Goal: Book appointment/travel/reservation

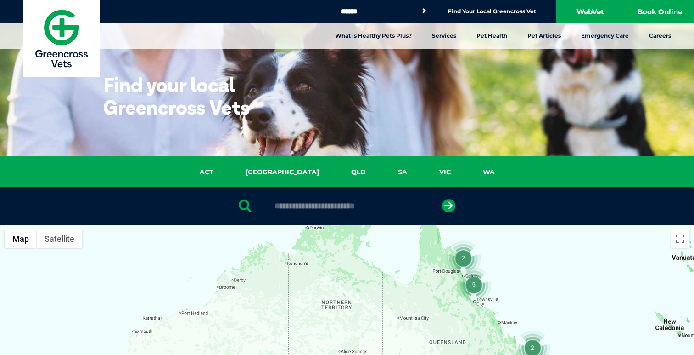
click at [395, 11] on input "Search for:" at bounding box center [378, 11] width 78 height 7
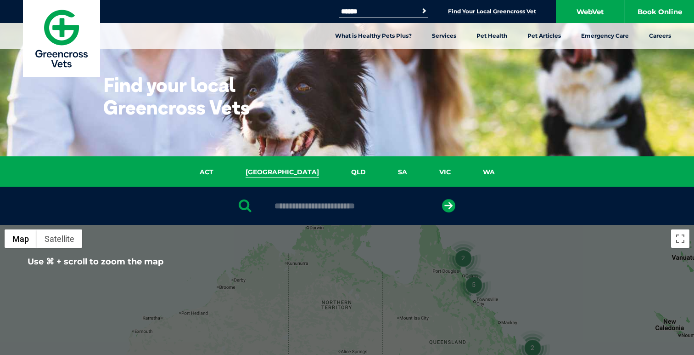
click at [283, 171] on link "NSW" at bounding box center [283, 172] width 106 height 11
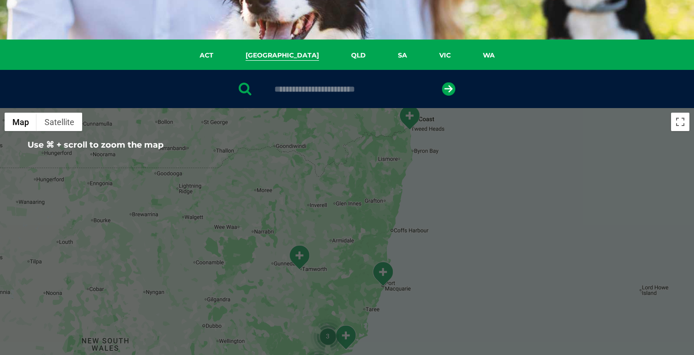
scroll to position [118, 0]
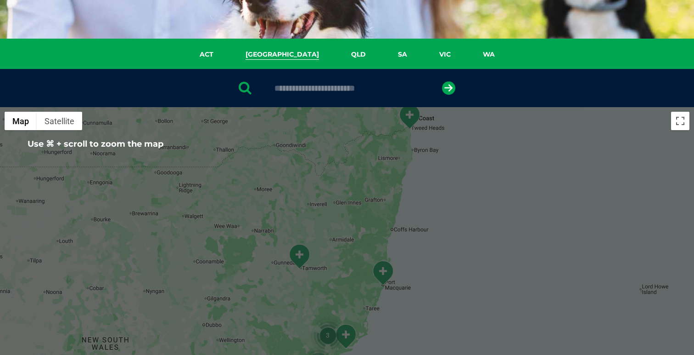
click at [288, 88] on input "text" at bounding box center [347, 88] width 154 height 9
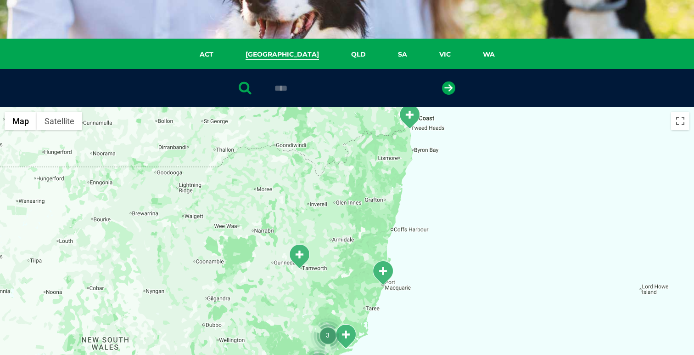
type input "****"
click at [442, 81] on button "submit" at bounding box center [448, 87] width 13 height 13
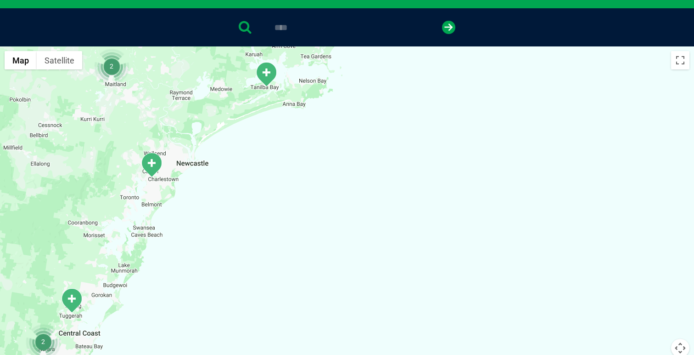
scroll to position [233, 0]
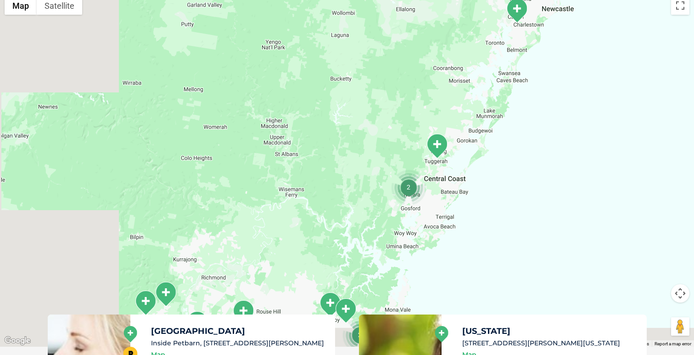
drag, startPoint x: 312, startPoint y: 184, endPoint x: 678, endPoint y: 78, distance: 381.1
click at [678, 78] on div at bounding box center [347, 169] width 694 height 355
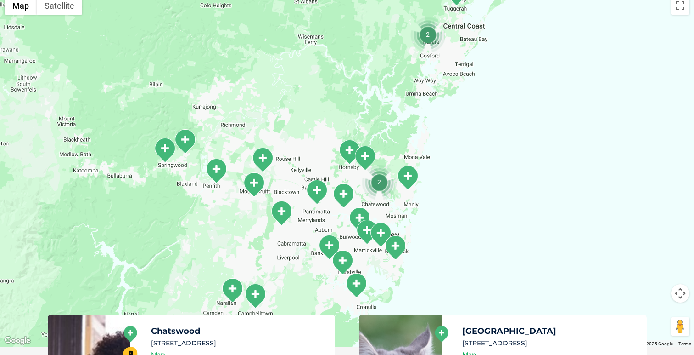
drag, startPoint x: 327, startPoint y: 216, endPoint x: 348, endPoint y: 68, distance: 149.3
click at [348, 68] on div at bounding box center [347, 169] width 694 height 355
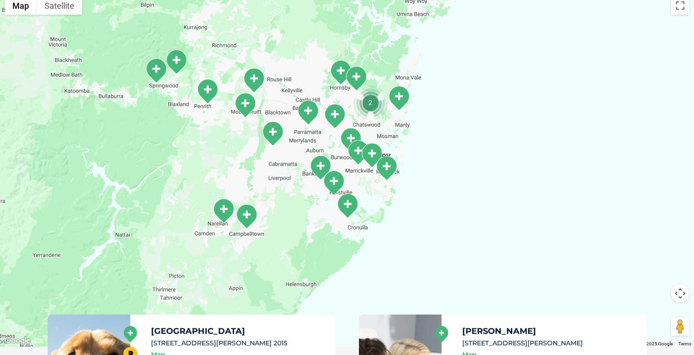
drag, startPoint x: 323, startPoint y: 73, endPoint x: 315, endPoint y: -7, distance: 81.3
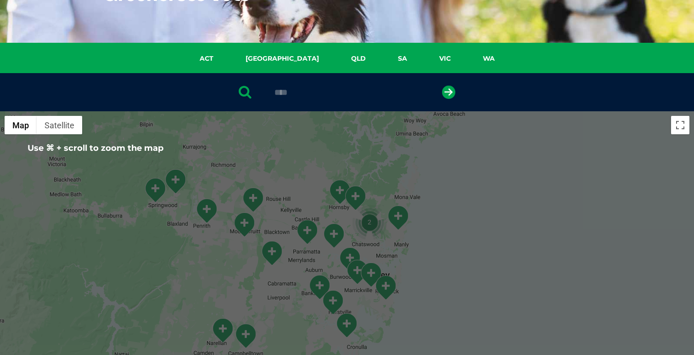
click at [333, 188] on img "Hornsby" at bounding box center [339, 191] width 23 height 25
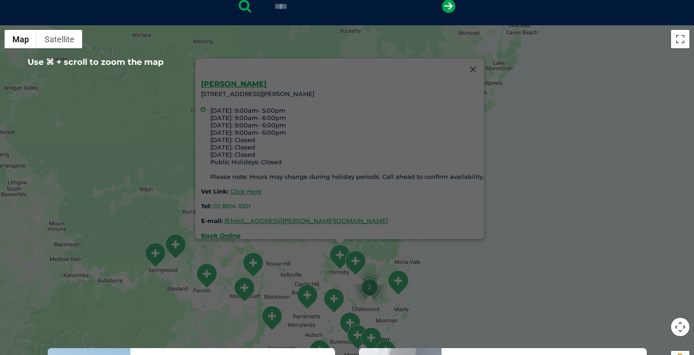
scroll to position [201, 0]
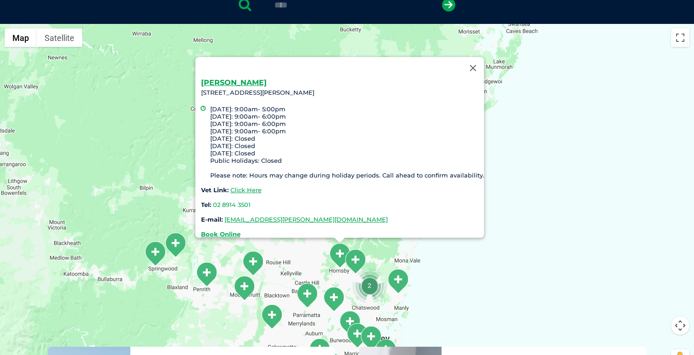
click at [468, 277] on div "Hornsby Unit 4/6-18 Bridge Rd, Hornsby NSW 2077 Monday: 9:00am- 5:00pm Tuesday:…" at bounding box center [347, 201] width 694 height 355
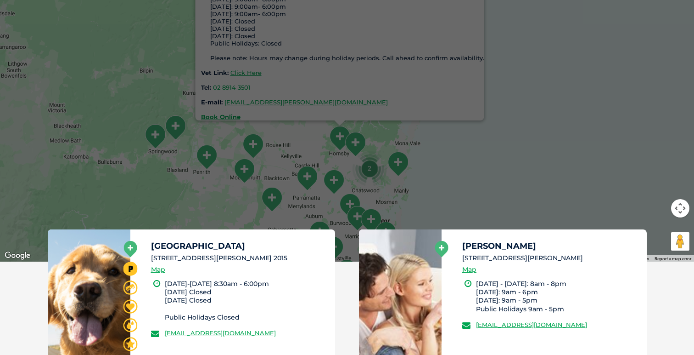
scroll to position [324, 0]
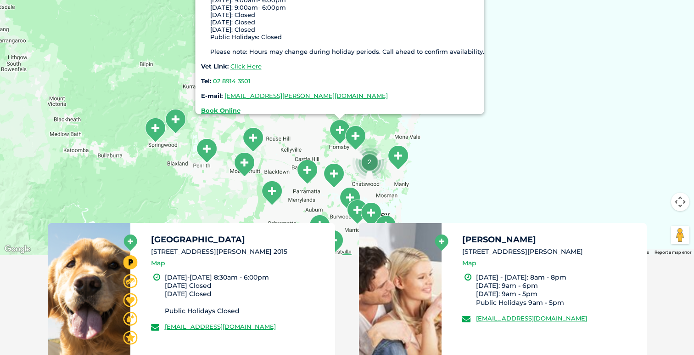
click at [622, 124] on div "Hornsby Unit 4/6-18 Bridge Rd, Hornsby NSW 2077 Monday: 9:00am- 5:00pm Tuesday:…" at bounding box center [347, 77] width 694 height 355
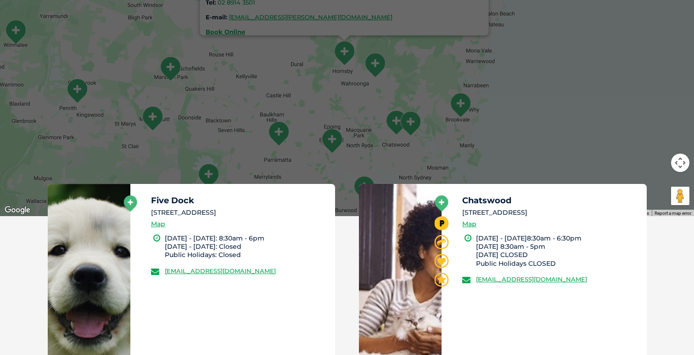
scroll to position [361, 0]
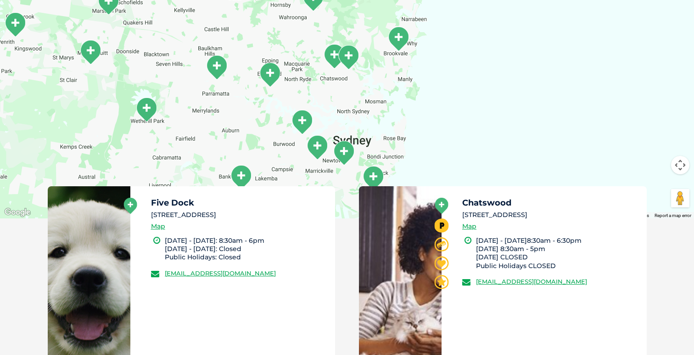
drag, startPoint x: 378, startPoint y: 142, endPoint x: 326, endPoint y: 69, distance: 90.1
click at [326, 69] on div "Hornsby Unit 4/6-18 Bridge Rd, Hornsby NSW 2077 Monday: 9:00am- 5:00pm Tuesday:…" at bounding box center [347, 41] width 694 height 355
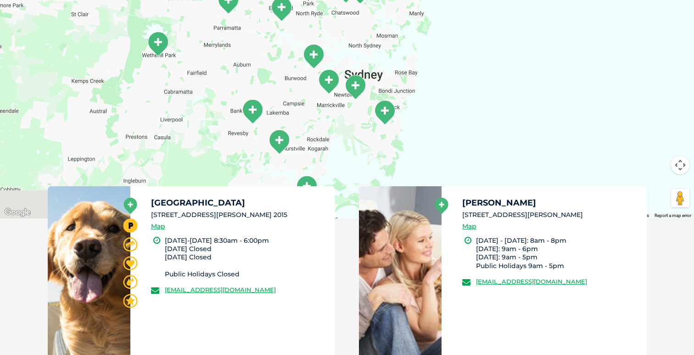
drag, startPoint x: 329, startPoint y: 109, endPoint x: 328, endPoint y: 46, distance: 62.9
click at [328, 46] on div "Hornsby Unit 4/6-18 Bridge Rd, Hornsby NSW 2077 Monday: 9:00am- 5:00pm Tuesday:…" at bounding box center [347, 41] width 694 height 355
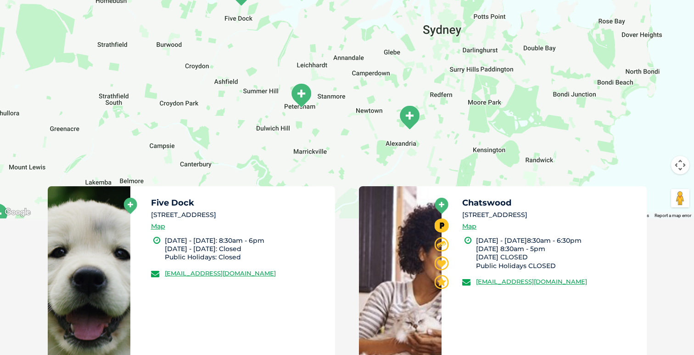
drag, startPoint x: 330, startPoint y: 87, endPoint x: 301, endPoint y: -41, distance: 130.8
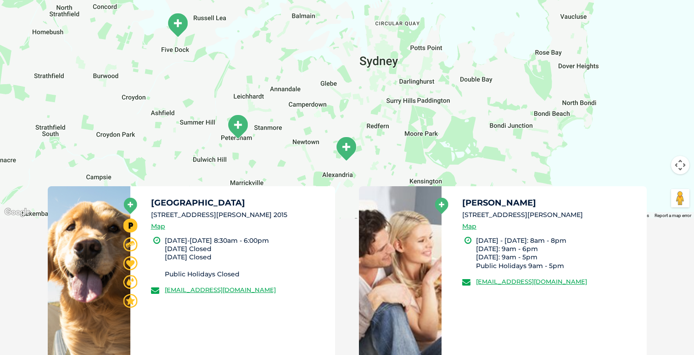
drag, startPoint x: 349, startPoint y: 45, endPoint x: 286, endPoint y: 77, distance: 71.1
click at [286, 77] on div "Hornsby Unit 4/6-18 Bridge Rd, Hornsby NSW 2077 Monday: 9:00am- 5:00pm Tuesday:…" at bounding box center [347, 41] width 694 height 355
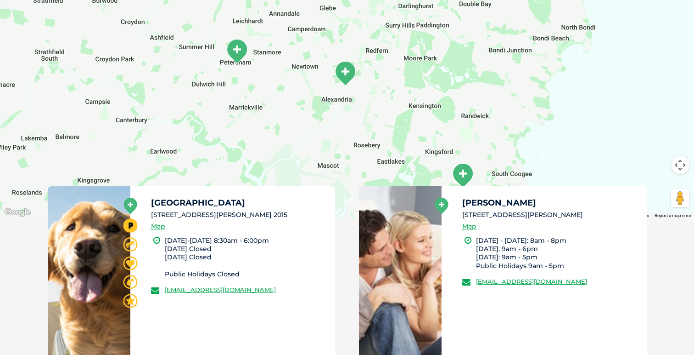
drag, startPoint x: 270, startPoint y: 52, endPoint x: 269, endPoint y: -23, distance: 74.4
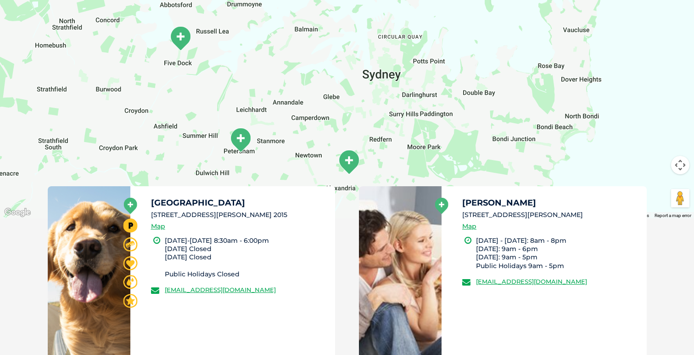
drag, startPoint x: 272, startPoint y: 39, endPoint x: 275, endPoint y: 128, distance: 88.7
click at [275, 128] on div "Hornsby Unit 4/6-18 Bridge Rd, Hornsby NSW 2077 Monday: 9:00am- 5:00pm Tuesday:…" at bounding box center [347, 41] width 694 height 355
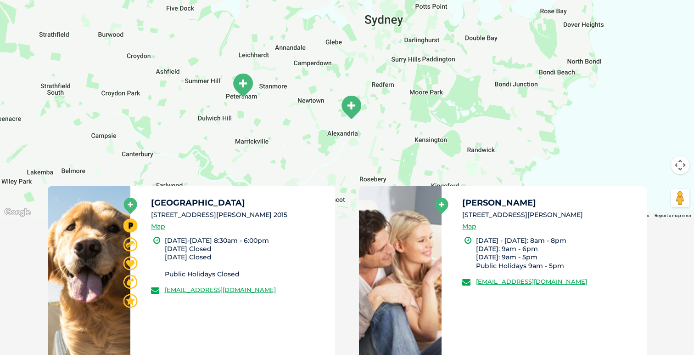
drag, startPoint x: 256, startPoint y: 76, endPoint x: 258, endPoint y: 22, distance: 53.8
click at [258, 22] on div "Hornsby Unit 4/6-18 Bridge Rd, Hornsby NSW 2077 Monday: 9:00am- 5:00pm Tuesday:…" at bounding box center [347, 41] width 694 height 355
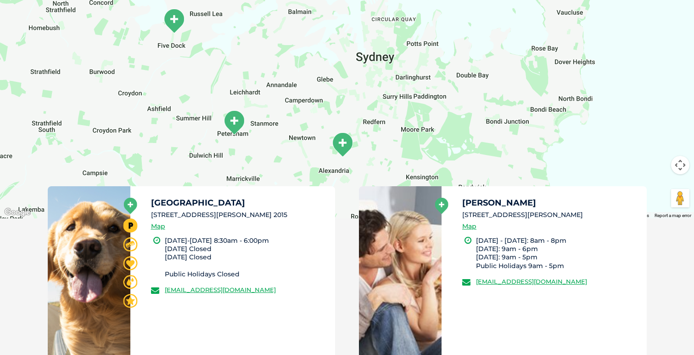
drag, startPoint x: 273, startPoint y: 39, endPoint x: 264, endPoint y: 77, distance: 39.1
click at [265, 77] on div "Hornsby Unit 4/6-18 Bridge Rd, Hornsby NSW 2077 Monday: 9:00am- 5:00pm Tuesday:…" at bounding box center [347, 41] width 694 height 355
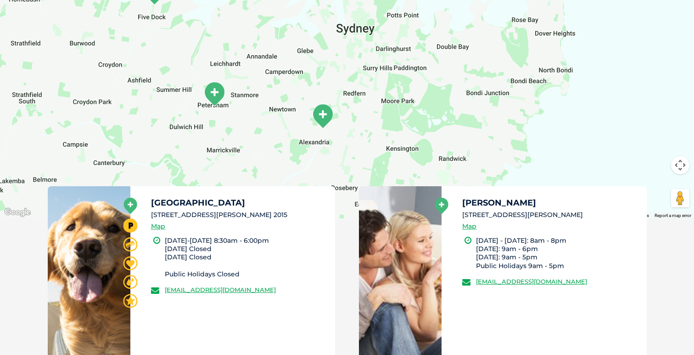
drag, startPoint x: 316, startPoint y: 136, endPoint x: 296, endPoint y: 102, distance: 40.2
click at [296, 106] on div "Hornsby Unit 4/6-18 Bridge Rd, Hornsby NSW 2077 Monday: 9:00am- 5:00pm Tuesday:…" at bounding box center [347, 41] width 694 height 355
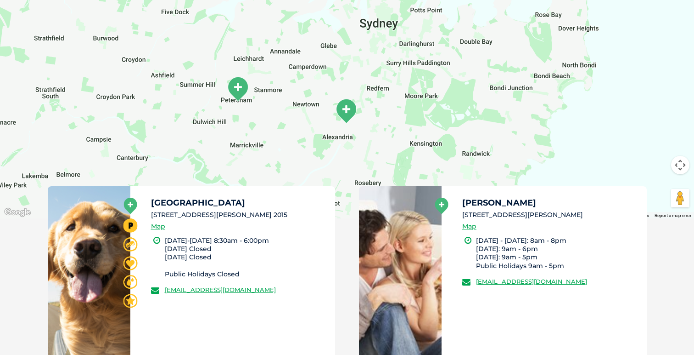
drag, startPoint x: 255, startPoint y: 115, endPoint x: 280, endPoint y: 113, distance: 24.9
click at [280, 113] on div "Hornsby Unit 4/6-18 Bridge Rd, Hornsby NSW 2077 Monday: 9:00am- 5:00pm Tuesday:…" at bounding box center [347, 41] width 694 height 355
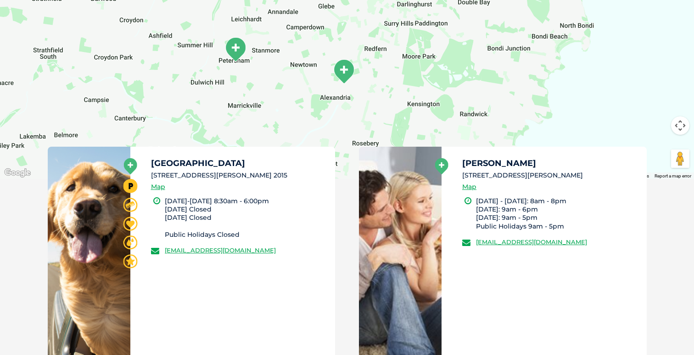
scroll to position [402, 0]
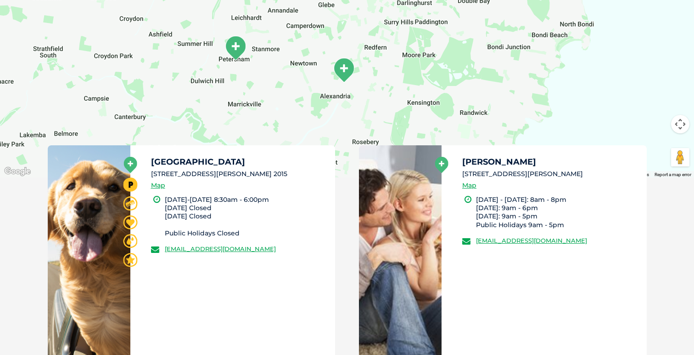
click at [344, 69] on img "Alexandria" at bounding box center [344, 69] width 23 height 25
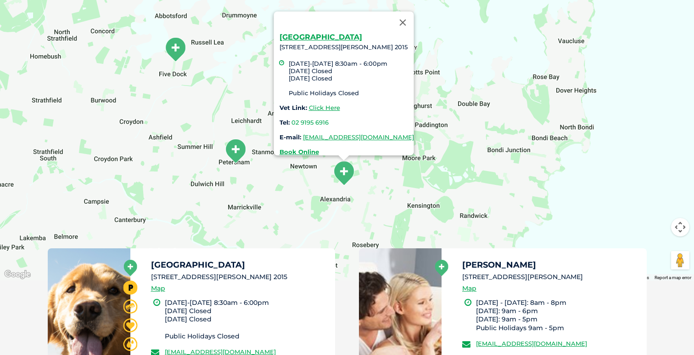
scroll to position [294, 0]
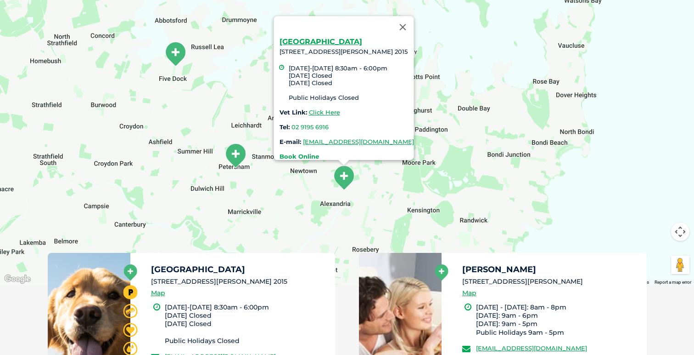
click at [283, 152] on strong "Book Online" at bounding box center [300, 155] width 40 height 7
click at [209, 120] on div "Alexandria 175 McEvoy Street, Alexandria 2015 Monday-Friday 8:30am - 6:00pm Sat…" at bounding box center [347, 107] width 694 height 355
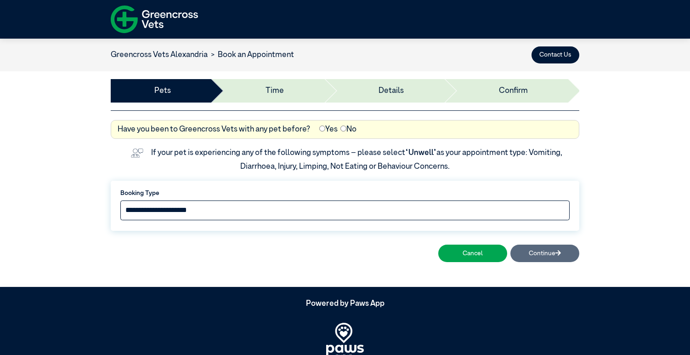
click at [364, 208] on select "**********" at bounding box center [344, 210] width 449 height 20
select select "*****"
click at [120, 200] on select "**********" at bounding box center [344, 210] width 449 height 20
